Goal: Information Seeking & Learning: Learn about a topic

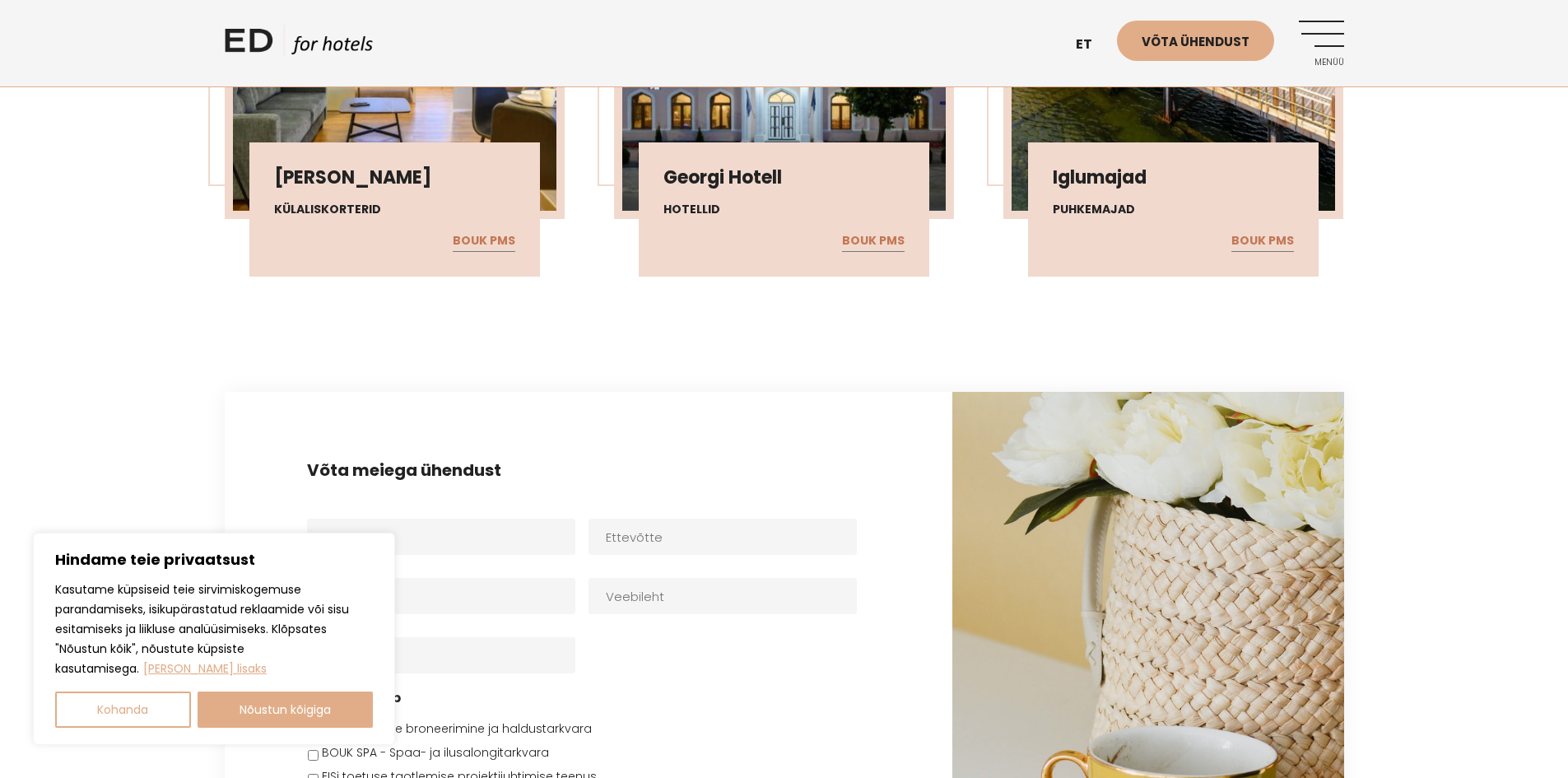
scroll to position [4445, 0]
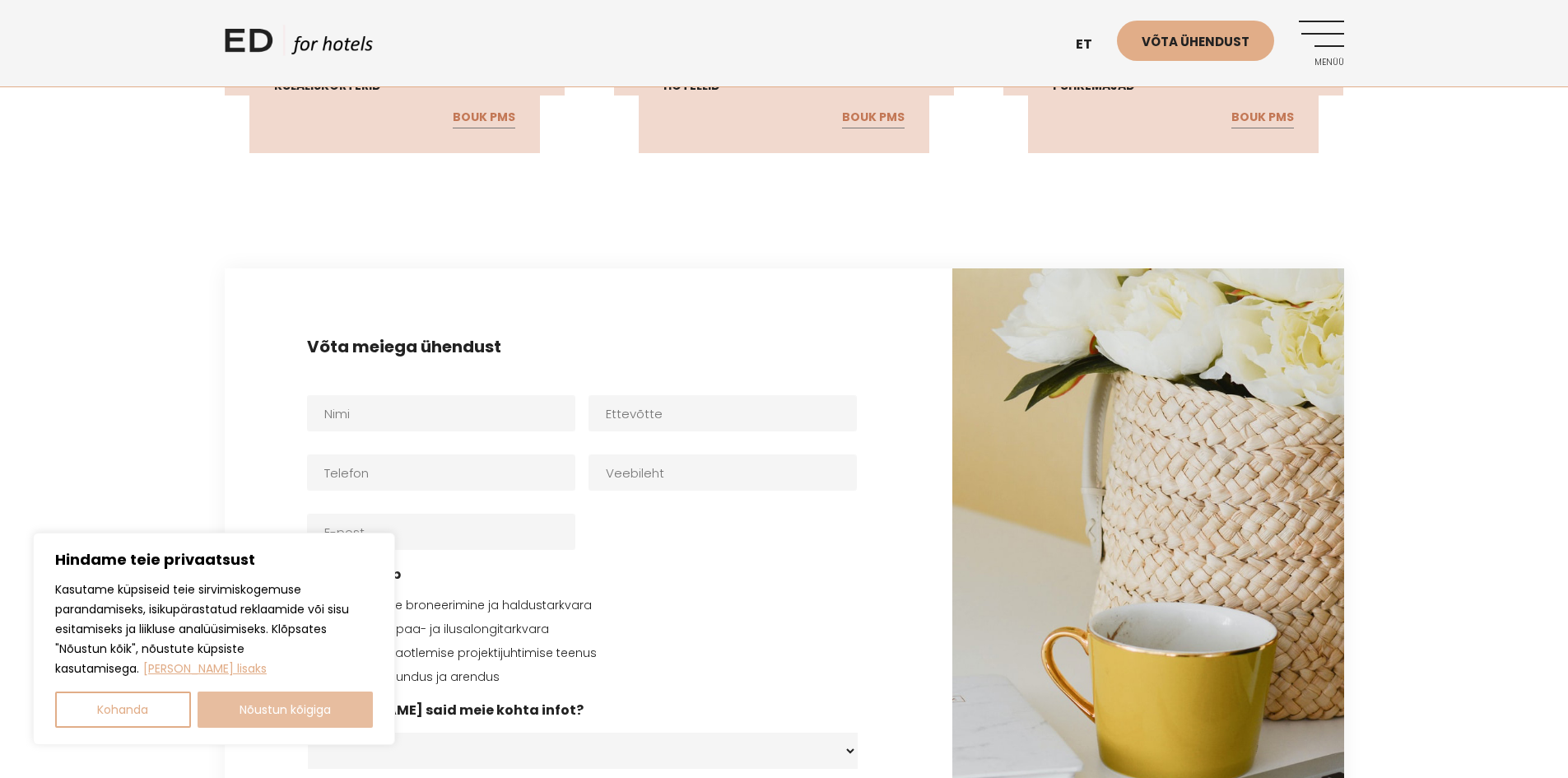
click at [280, 711] on button "Nõustun kõigiga" at bounding box center [286, 709] width 177 height 36
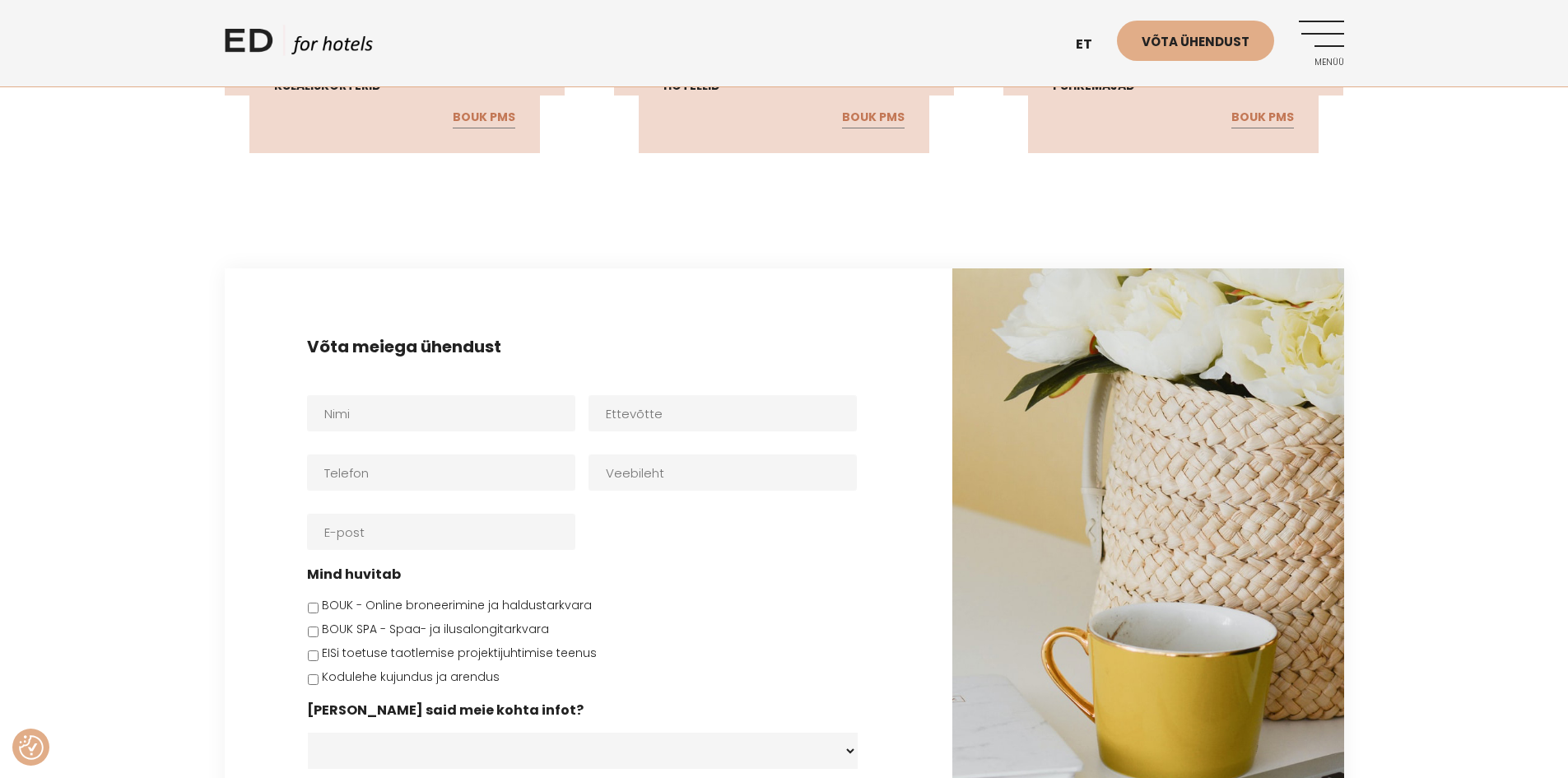
checkbox input "true"
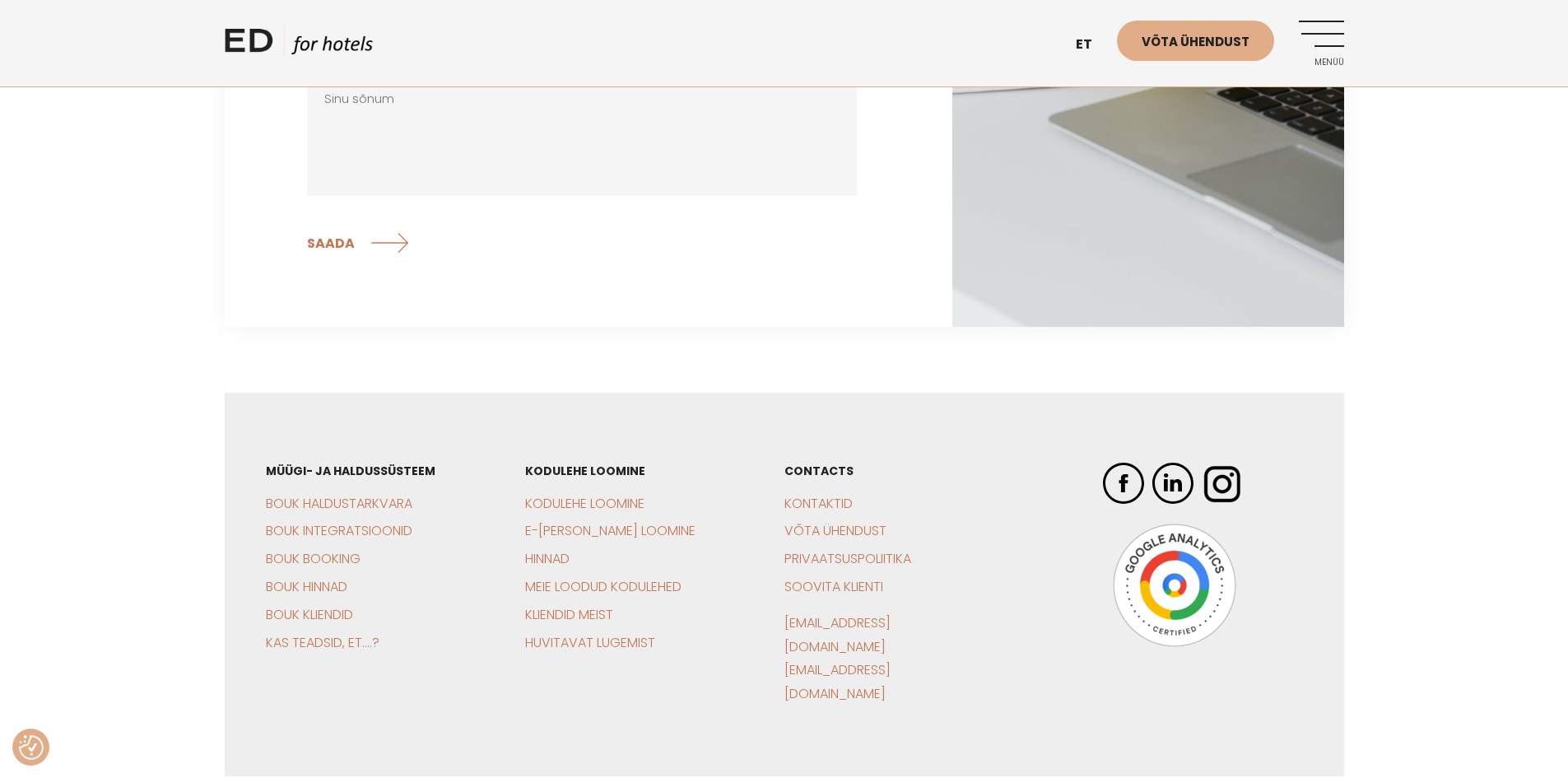
scroll to position [5133, 0]
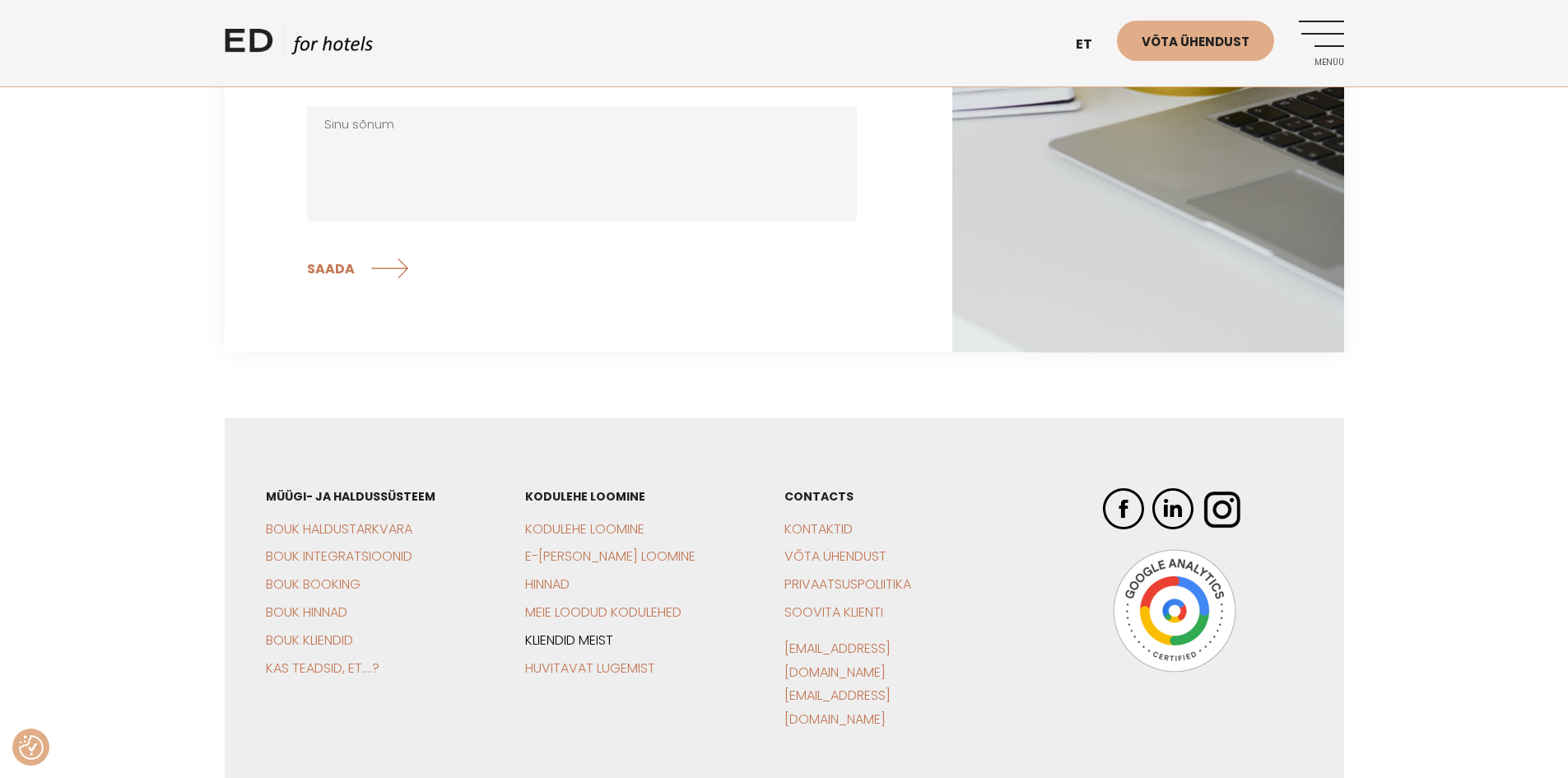
click at [573, 631] on link "Kliendid meist" at bounding box center [569, 640] width 88 height 19
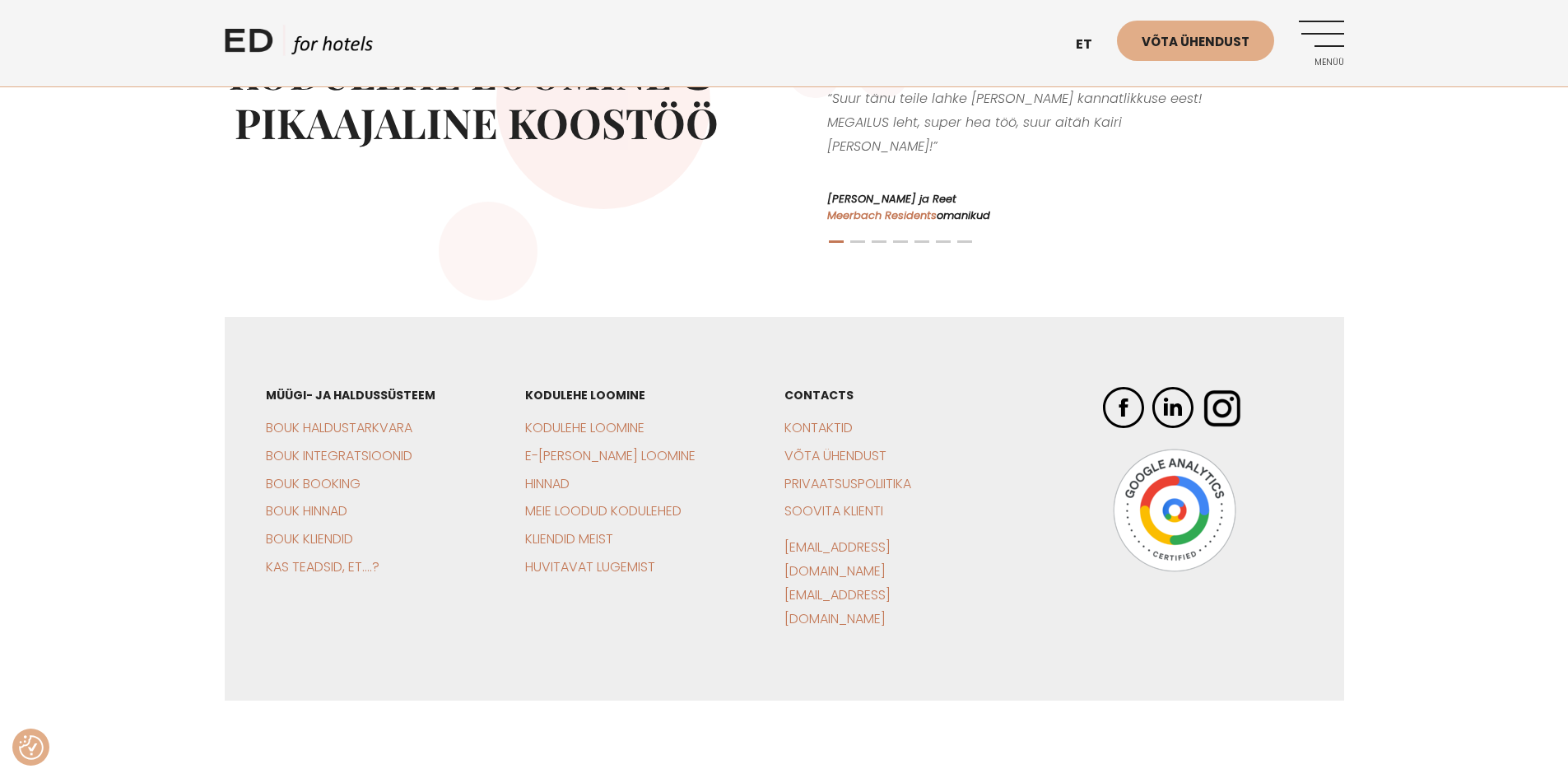
scroll to position [898, 0]
click at [1120, 410] on img at bounding box center [1124, 406] width 41 height 41
